Goal: Task Accomplishment & Management: Manage account settings

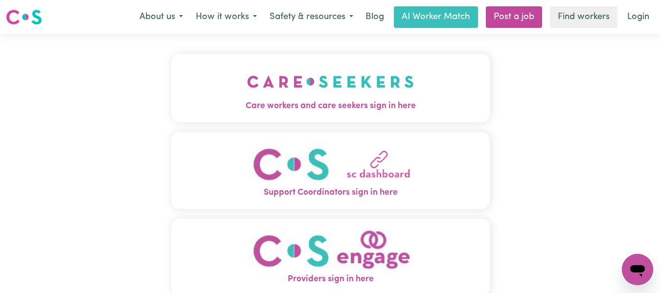
click at [352, 75] on img "Care workers and care seekers sign in here" at bounding box center [330, 82] width 167 height 36
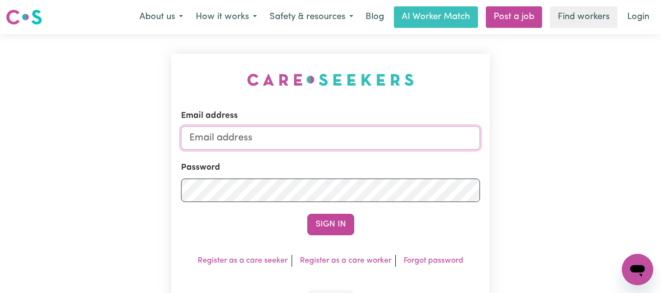
click at [276, 134] on input "Email address" at bounding box center [330, 137] width 299 height 23
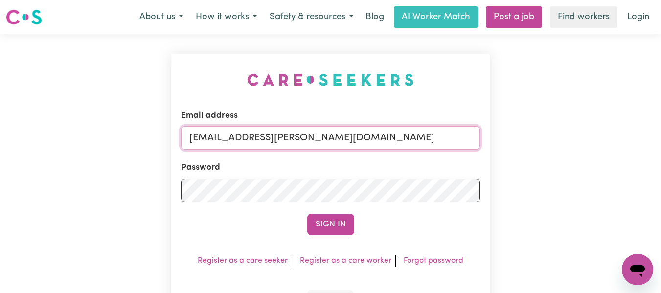
type input "[EMAIL_ADDRESS][PERSON_NAME][DOMAIN_NAME]"
click at [307, 214] on button "Sign In" at bounding box center [330, 225] width 47 height 22
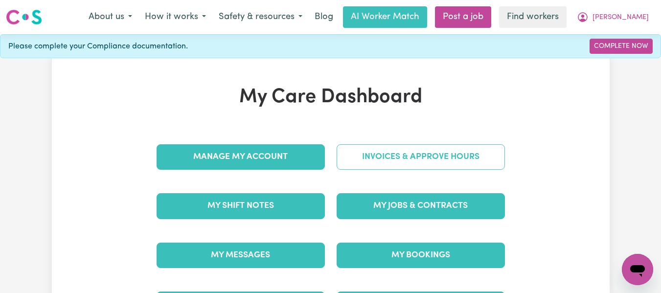
click at [402, 153] on link "Invoices & Approve Hours" at bounding box center [421, 156] width 168 height 25
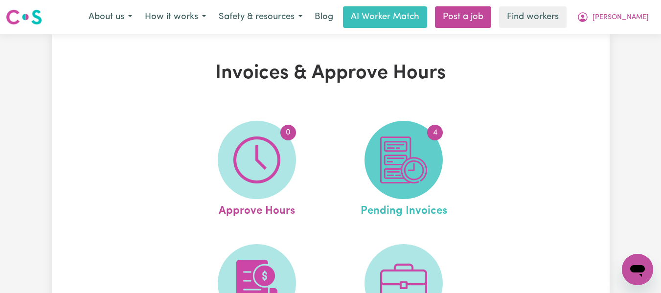
click at [395, 160] on img at bounding box center [403, 160] width 47 height 47
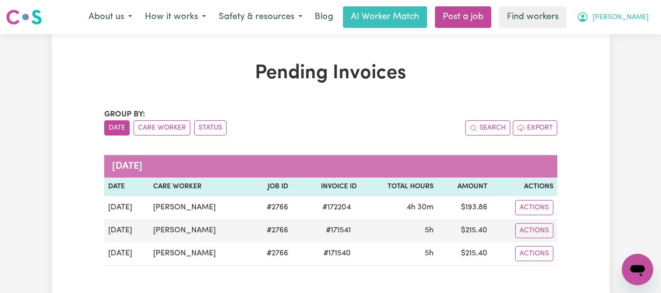
click at [640, 16] on span "[PERSON_NAME]" at bounding box center [621, 17] width 56 height 11
click at [596, 54] on link "Logout" at bounding box center [615, 56] width 77 height 19
